Goal: Task Accomplishment & Management: Use online tool/utility

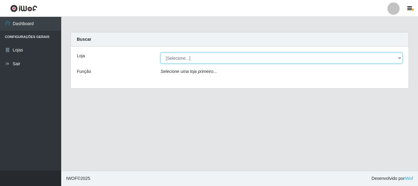
click at [402, 58] on select "[Selecione...] Nordestão - Alecrim" at bounding box center [282, 58] width 242 height 11
select select "453"
click at [161, 53] on select "[Selecione...] Nordestão - Alecrim" at bounding box center [282, 58] width 242 height 11
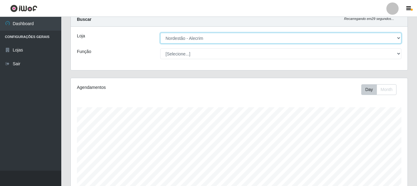
scroll to position [31, 0]
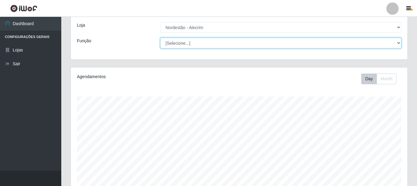
click at [398, 42] on select "[Selecione...] Balconista + Balconista de Padaria Balconista de Padaria ++ Emba…" at bounding box center [280, 43] width 241 height 11
select select "1"
click at [160, 38] on select "[Selecione...] Balconista + Balconista de Padaria Balconista de Padaria ++ Emba…" at bounding box center [280, 43] width 241 height 11
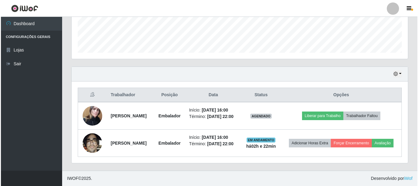
scroll to position [175, 0]
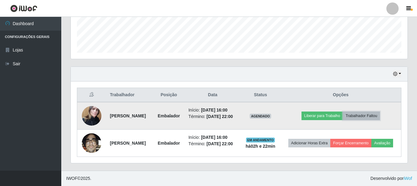
click at [371, 111] on button "Trabalhador Faltou" at bounding box center [360, 115] width 37 height 9
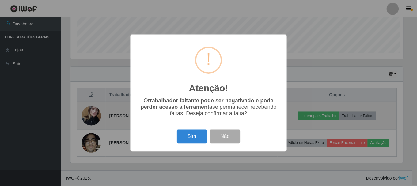
scroll to position [127, 333]
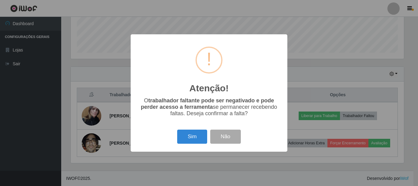
click at [358, 46] on div "Atenção! × O trabalhador faltante pode ser negativado e pode perder acesso a fe…" at bounding box center [209, 93] width 418 height 186
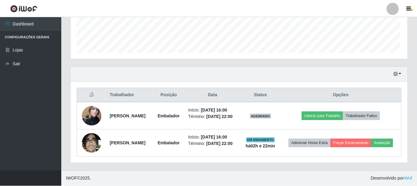
scroll to position [127, 336]
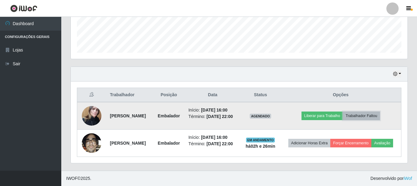
click at [366, 111] on button "Trabalhador Faltou" at bounding box center [360, 115] width 37 height 9
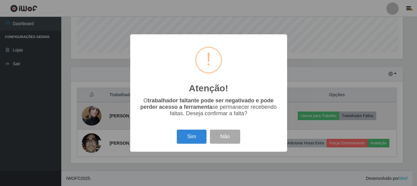
scroll to position [127, 333]
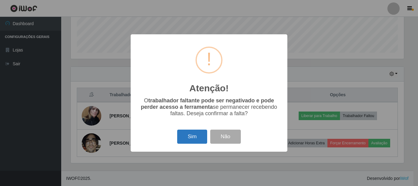
click at [203, 134] on button "Sim" at bounding box center [192, 136] width 30 height 14
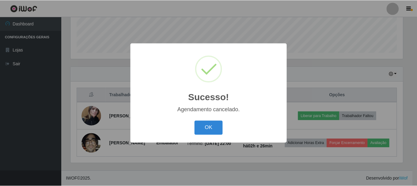
scroll to position [144, 0]
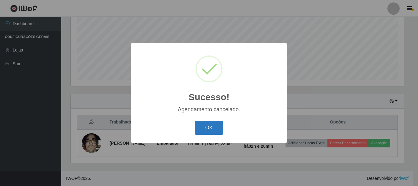
click at [210, 127] on button "OK" at bounding box center [209, 128] width 28 height 14
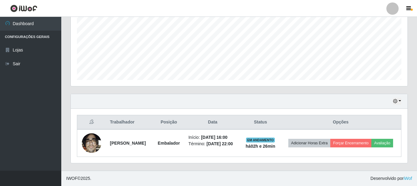
scroll to position [127, 336]
